Goal: Task Accomplishment & Management: Manage account settings

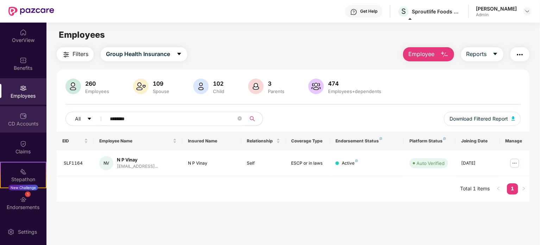
click at [22, 128] on div "CD Accounts" at bounding box center [23, 119] width 47 height 26
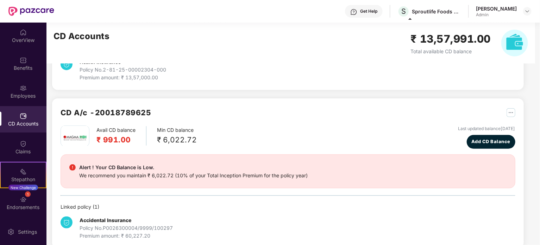
scroll to position [103, 0]
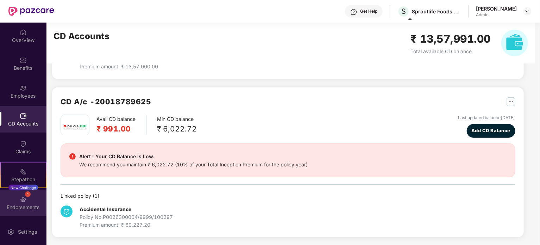
click at [21, 202] on img at bounding box center [23, 199] width 7 height 7
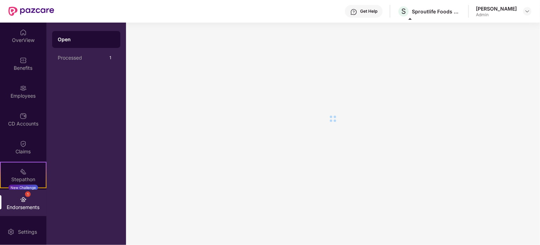
scroll to position [0, 0]
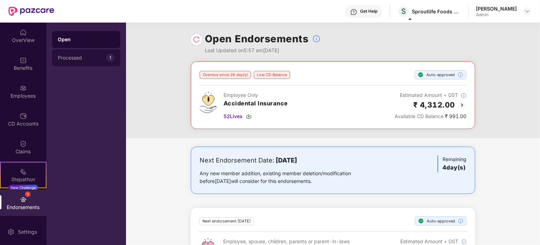
click at [75, 60] on div "Processed" at bounding box center [82, 58] width 49 height 6
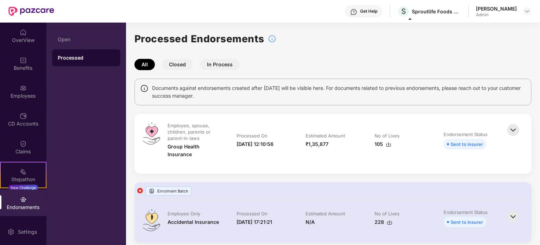
scroll to position [93, 0]
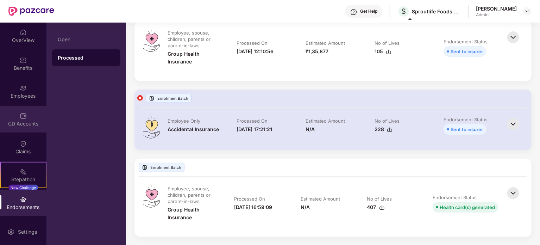
click at [16, 122] on div "CD Accounts" at bounding box center [23, 123] width 47 height 7
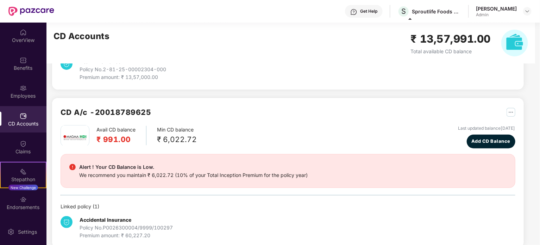
scroll to position [103, 0]
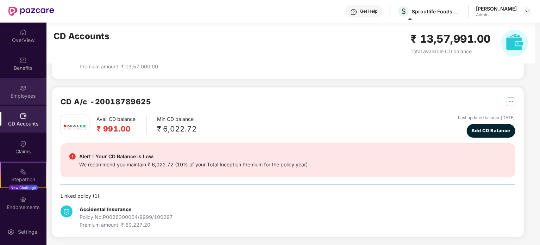
click at [13, 90] on div "Employees" at bounding box center [23, 91] width 47 height 26
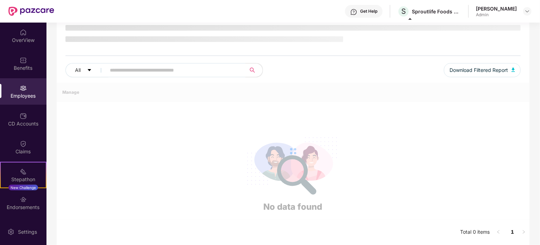
scroll to position [53, 0]
click at [165, 72] on span at bounding box center [173, 71] width 144 height 14
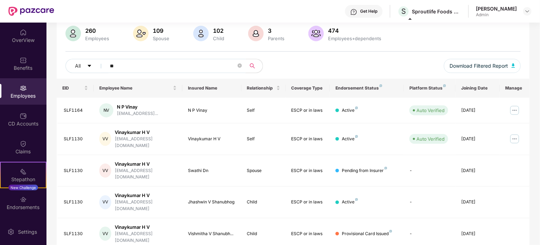
type input "*"
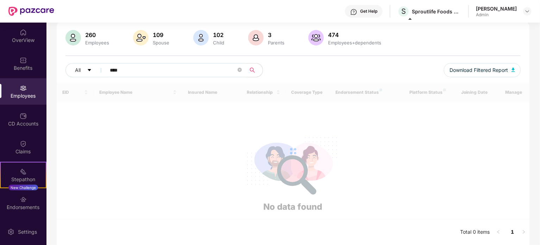
scroll to position [48, 0]
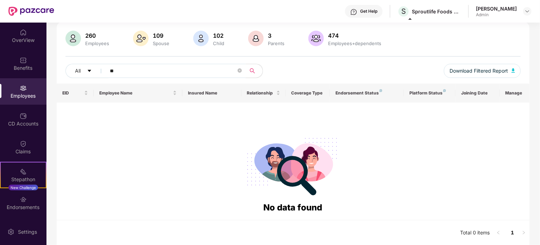
type input "*"
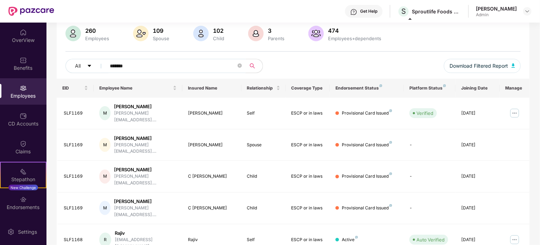
scroll to position [23, 0]
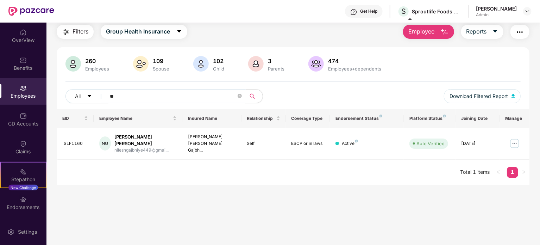
type input "*"
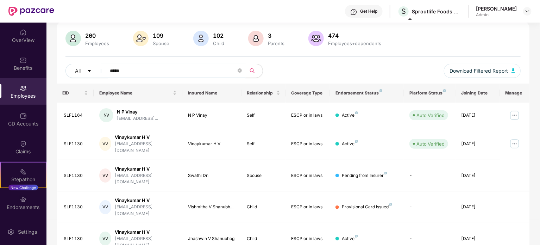
scroll to position [53, 0]
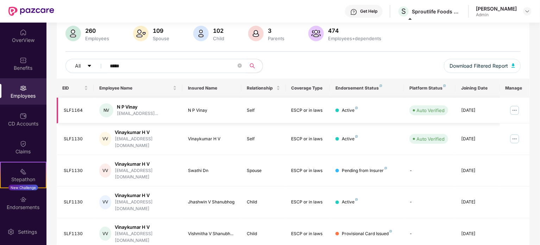
type input "*****"
click at [479, 110] on div "[DATE]" at bounding box center [478, 110] width 33 height 7
click at [515, 107] on img at bounding box center [514, 110] width 11 height 11
click at [90, 112] on td "SLF1164" at bounding box center [75, 111] width 37 height 26
click at [131, 108] on div "N P Vinay" at bounding box center [137, 107] width 41 height 7
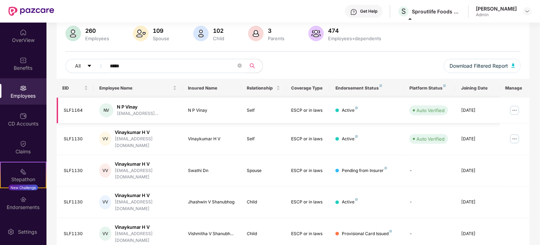
click at [150, 105] on div "N P Vinay" at bounding box center [137, 107] width 41 height 7
click at [515, 110] on img at bounding box center [514, 110] width 11 height 11
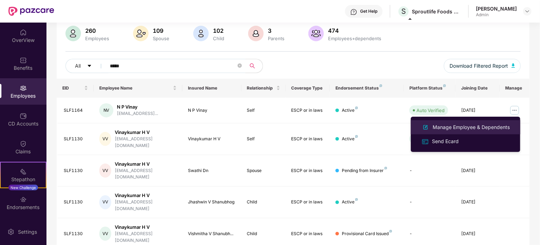
click at [444, 125] on div "Manage Employee & Dependents" at bounding box center [472, 127] width 80 height 8
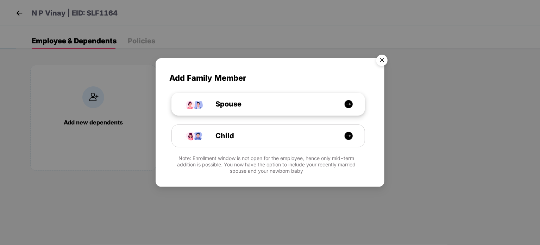
click at [303, 101] on div "Spouse" at bounding box center [272, 104] width 145 height 11
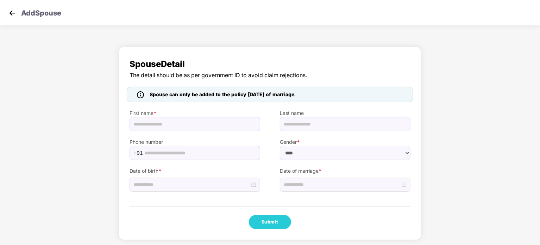
select select "******"
click at [13, 12] on img at bounding box center [12, 13] width 11 height 11
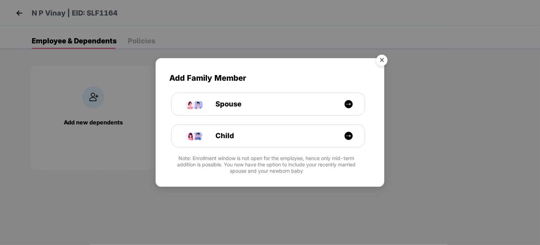
click at [383, 58] on img "Close" at bounding box center [382, 61] width 20 height 20
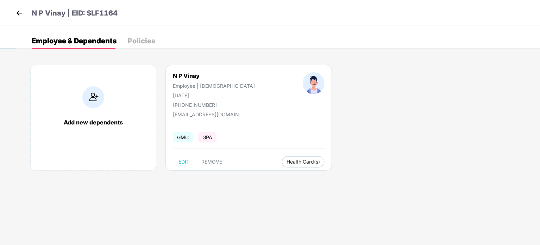
click at [23, 13] on img at bounding box center [19, 13] width 11 height 11
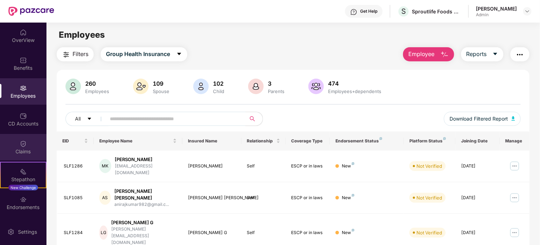
click at [24, 141] on img at bounding box center [23, 143] width 7 height 7
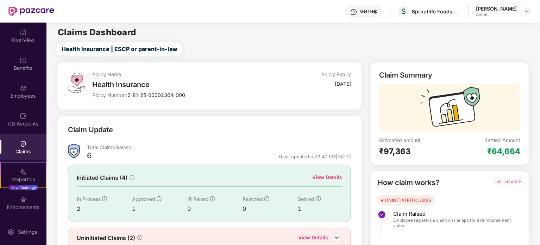
scroll to position [31, 0]
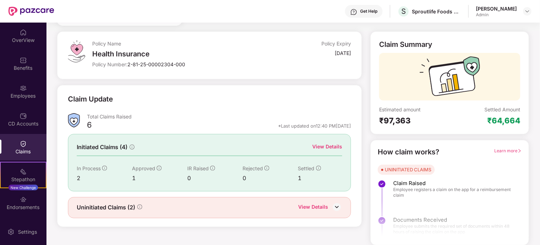
click at [75, 177] on div "Initiated Claims (4) View Details In Process 2 Approved 1 IR Raised 0 Rejected …" at bounding box center [210, 162] width 284 height 57
click at [323, 149] on div "View Details" at bounding box center [328, 147] width 30 height 8
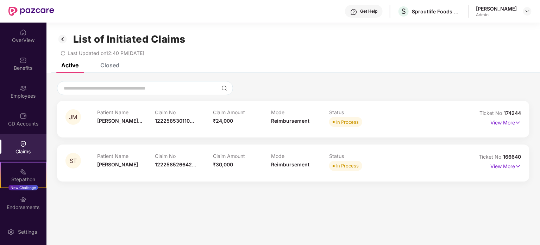
scroll to position [23, 0]
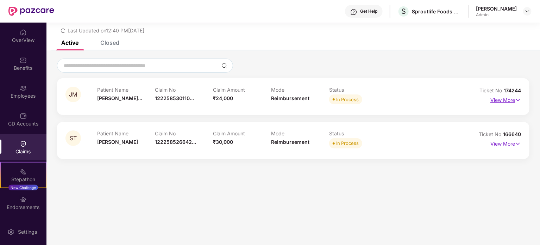
click at [509, 102] on p "View More" at bounding box center [506, 99] width 31 height 10
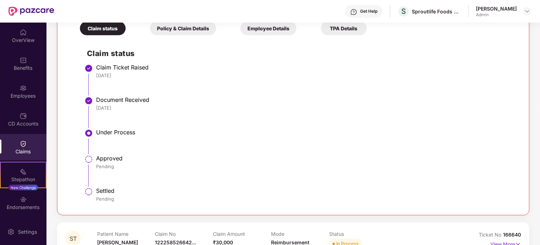
scroll to position [177, 0]
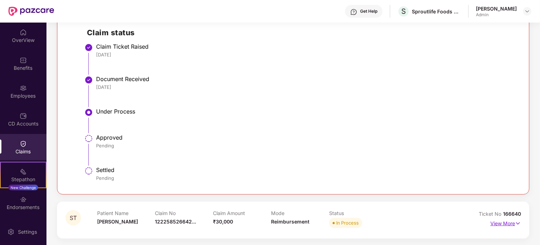
click at [502, 224] on p "View More" at bounding box center [506, 223] width 31 height 10
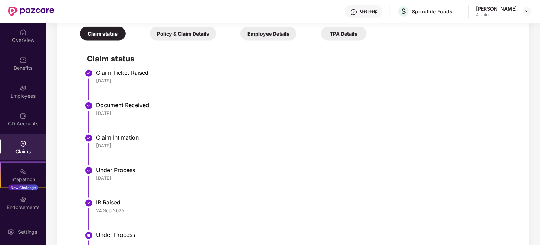
scroll to position [507, 0]
